Goal: Transaction & Acquisition: Purchase product/service

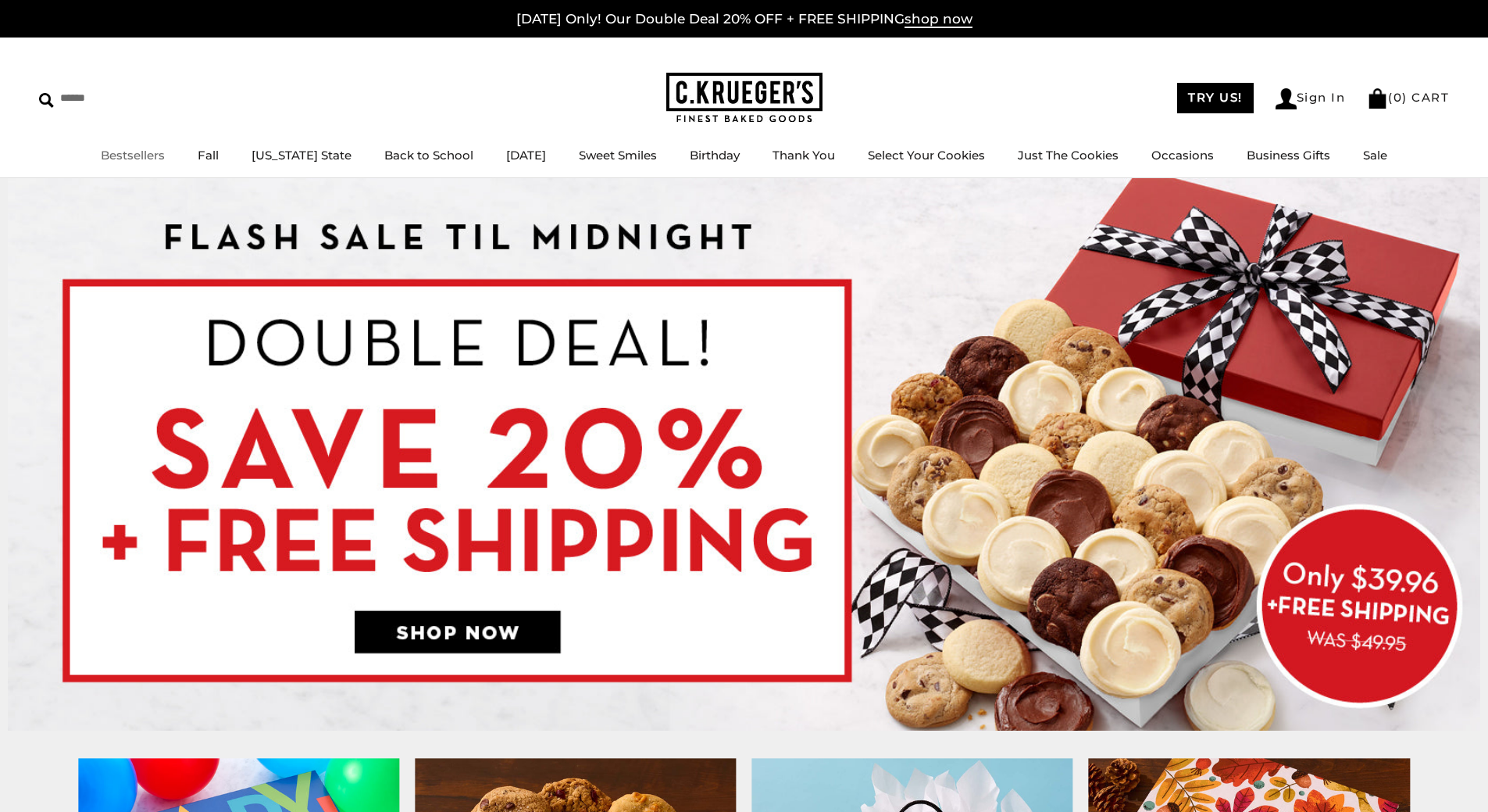
click at [158, 156] on link "Bestsellers" at bounding box center [133, 154] width 64 height 14
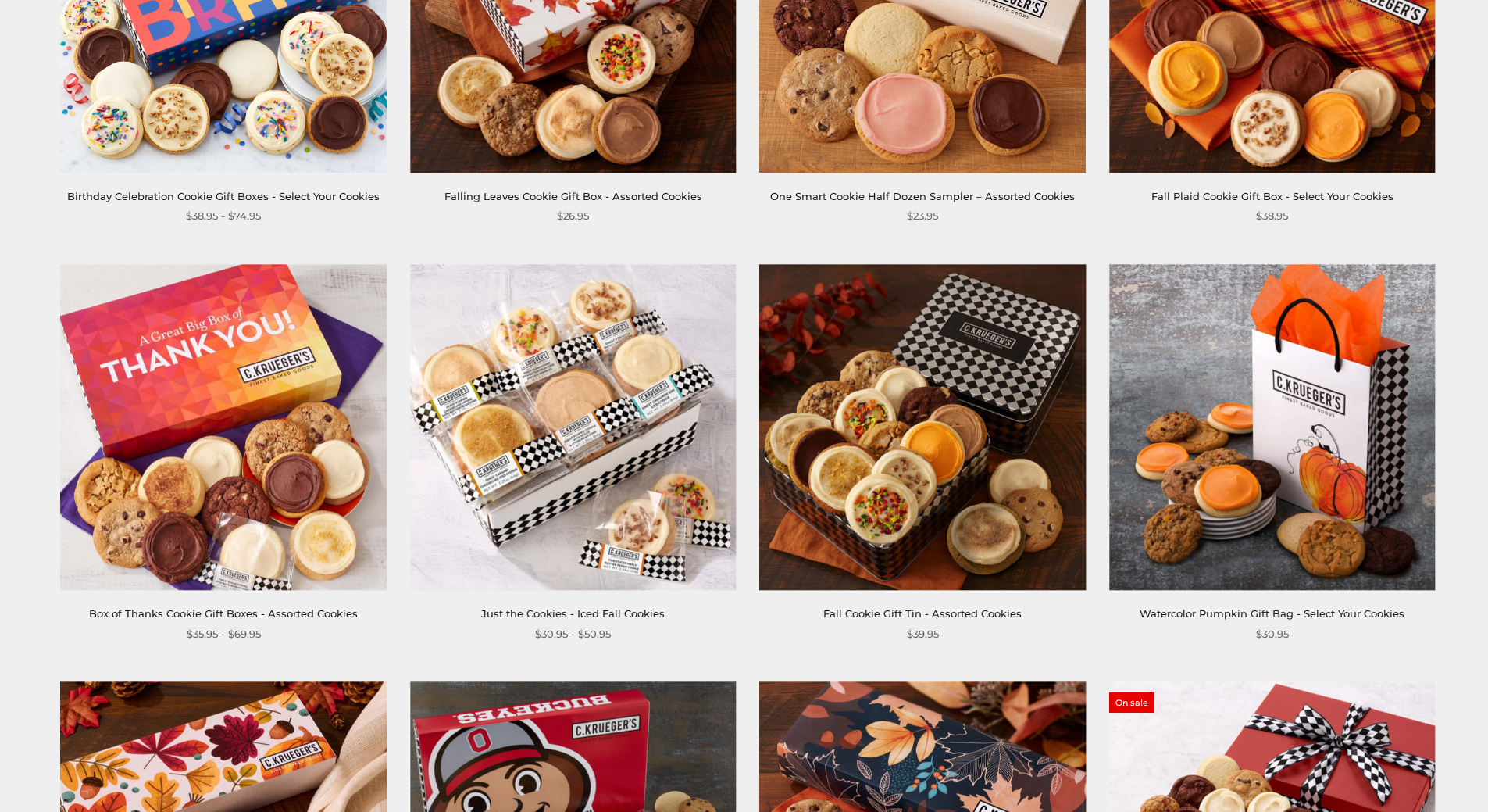
scroll to position [937, 0]
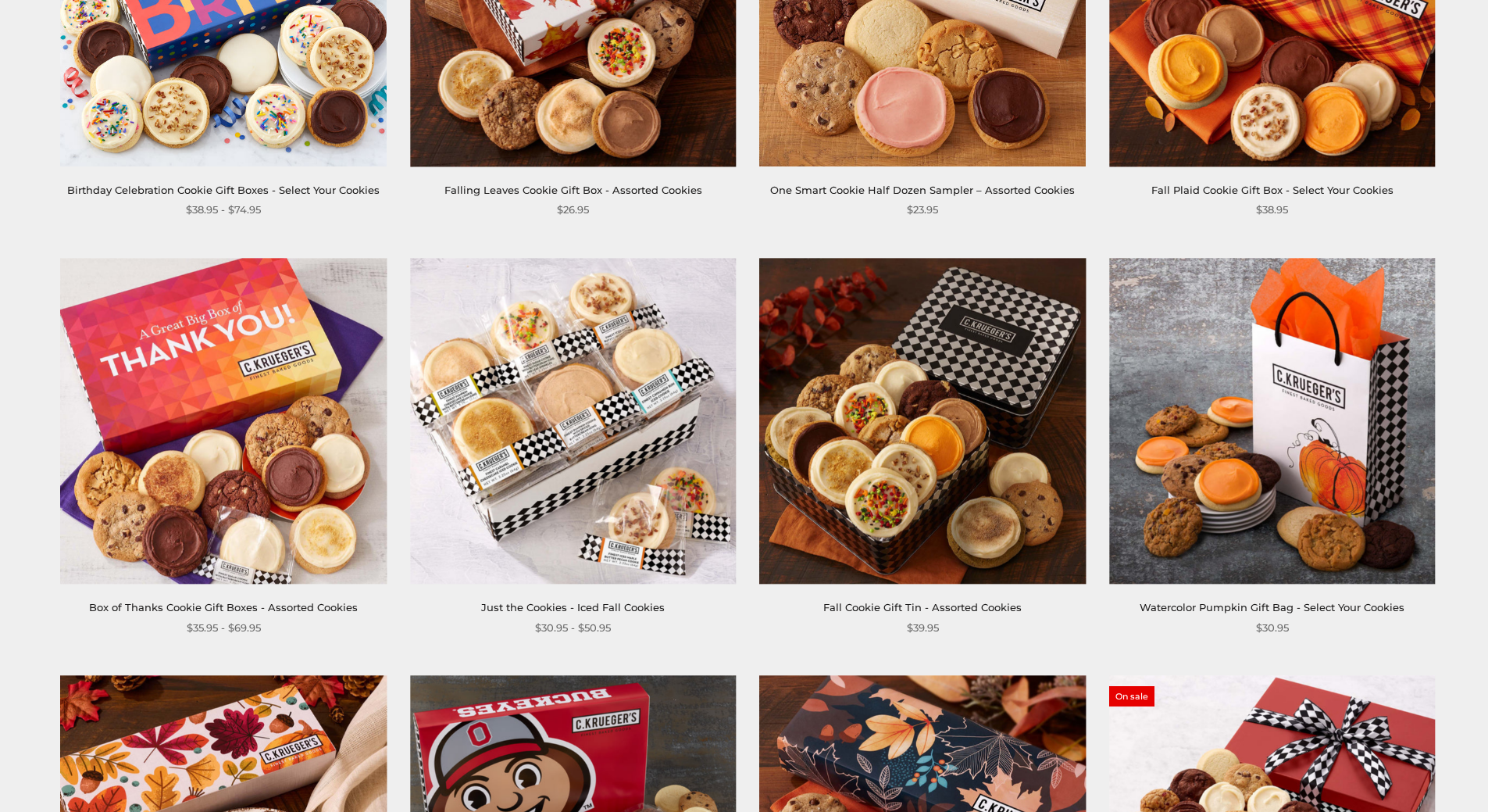
click at [567, 393] on img at bounding box center [573, 420] width 326 height 326
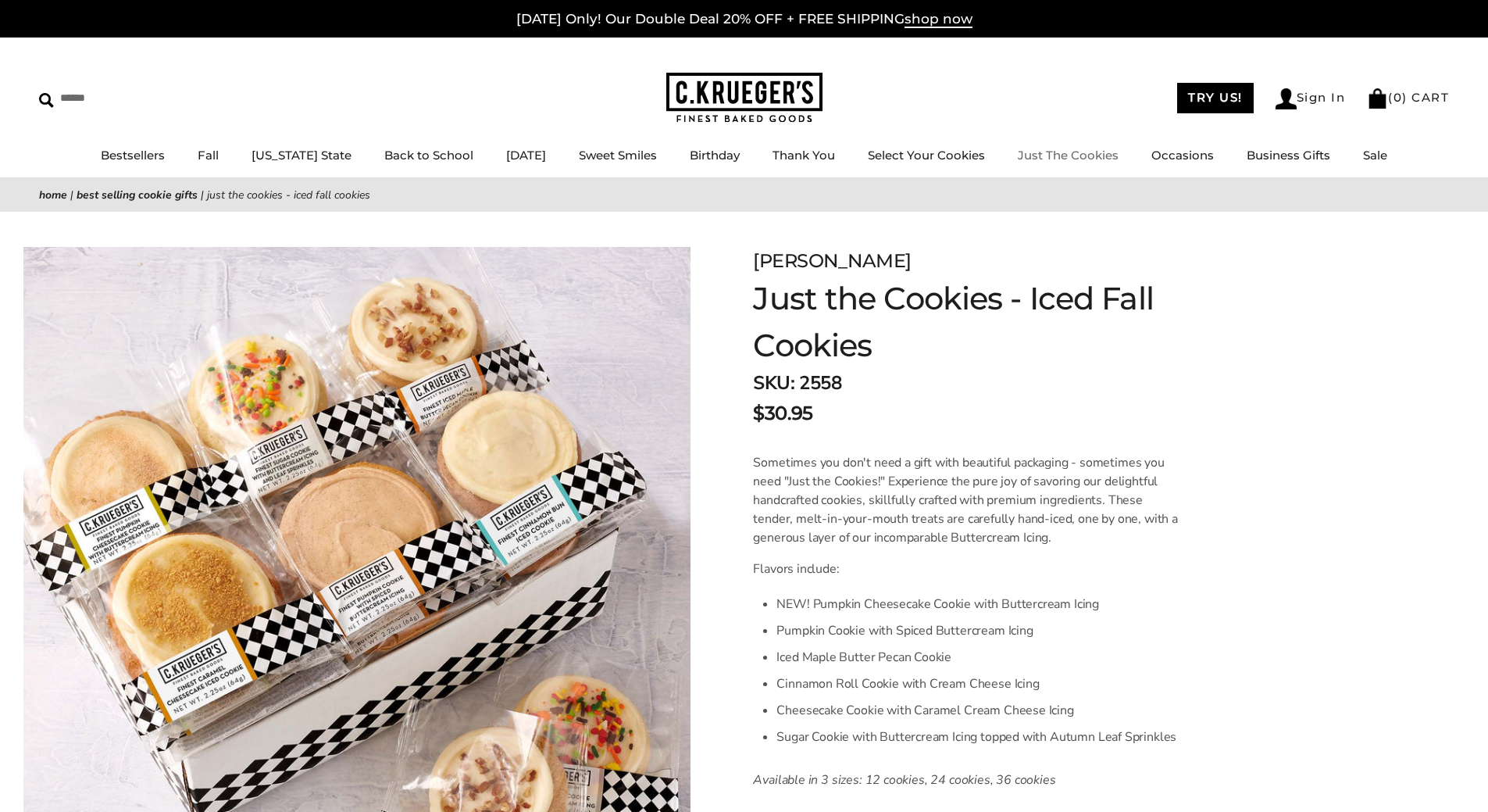
click at [1070, 154] on link "Just The Cookies" at bounding box center [1069, 154] width 101 height 14
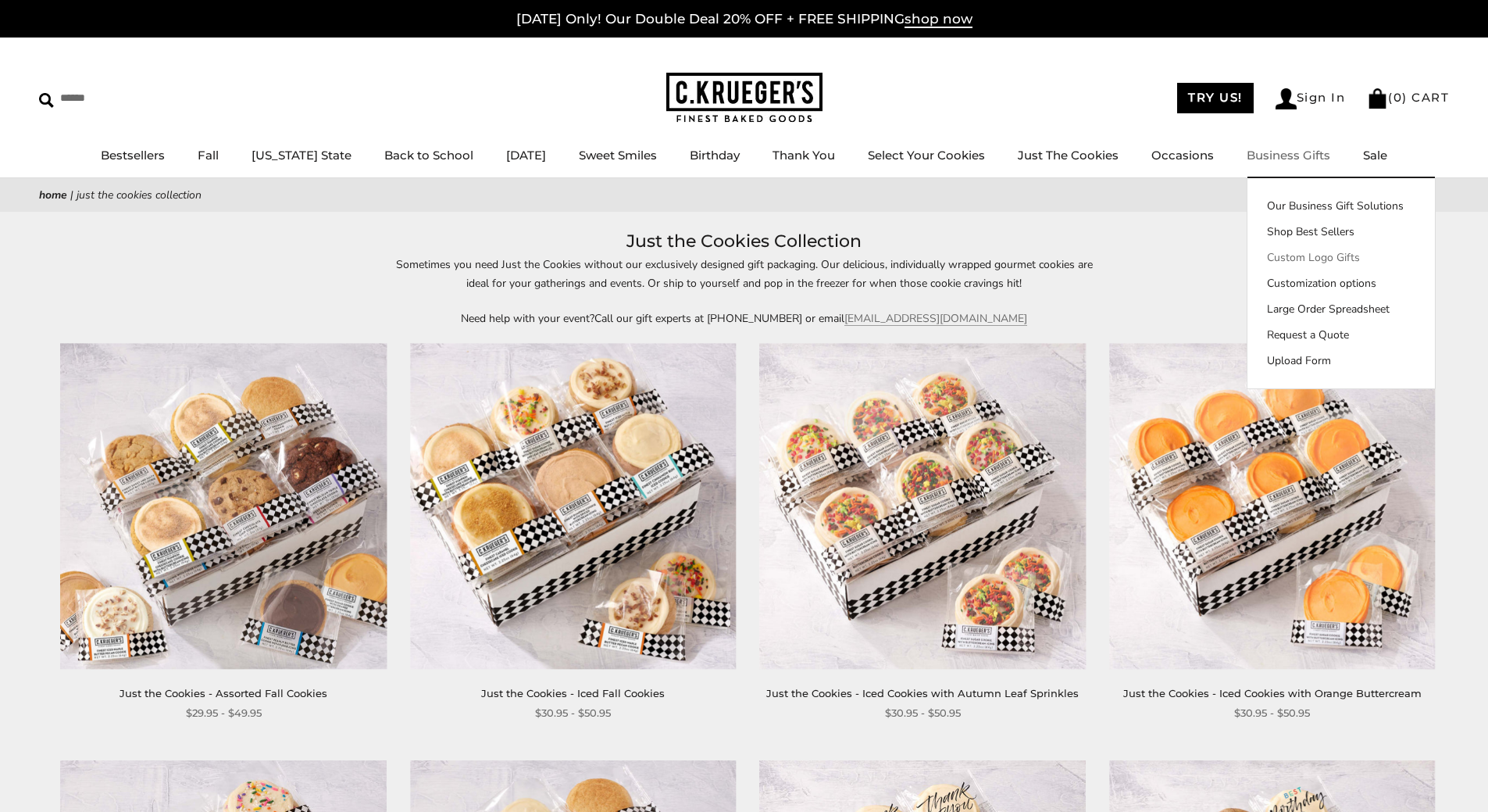
click at [1299, 254] on link "Custom Logo Gifts" at bounding box center [1341, 257] width 187 height 16
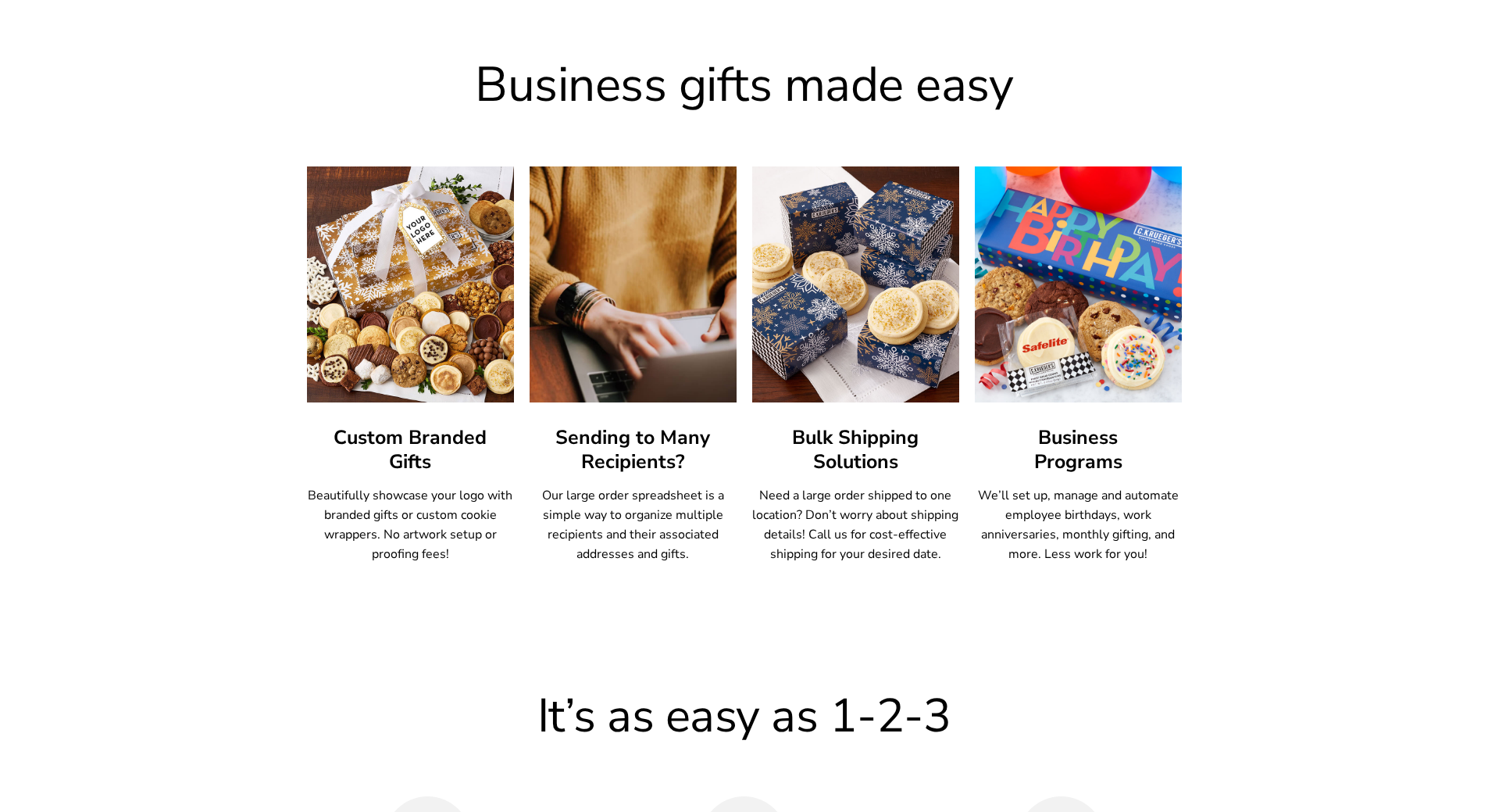
scroll to position [752, 0]
